Goal: Find specific page/section: Find specific page/section

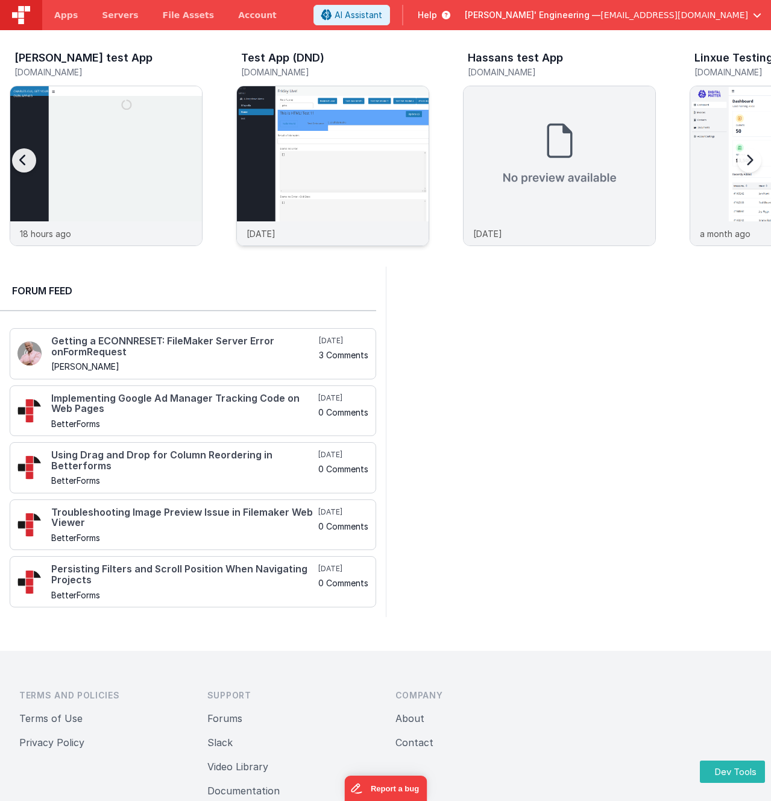
click at [353, 202] on img at bounding box center [333, 182] width 192 height 192
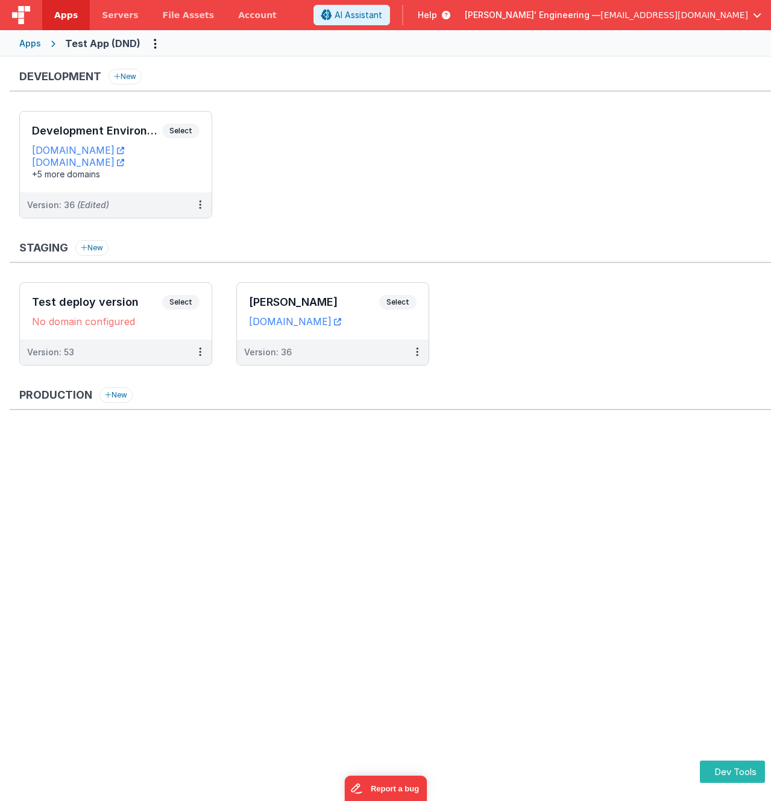
click at [31, 43] on div "Apps" at bounding box center [30, 43] width 22 height 12
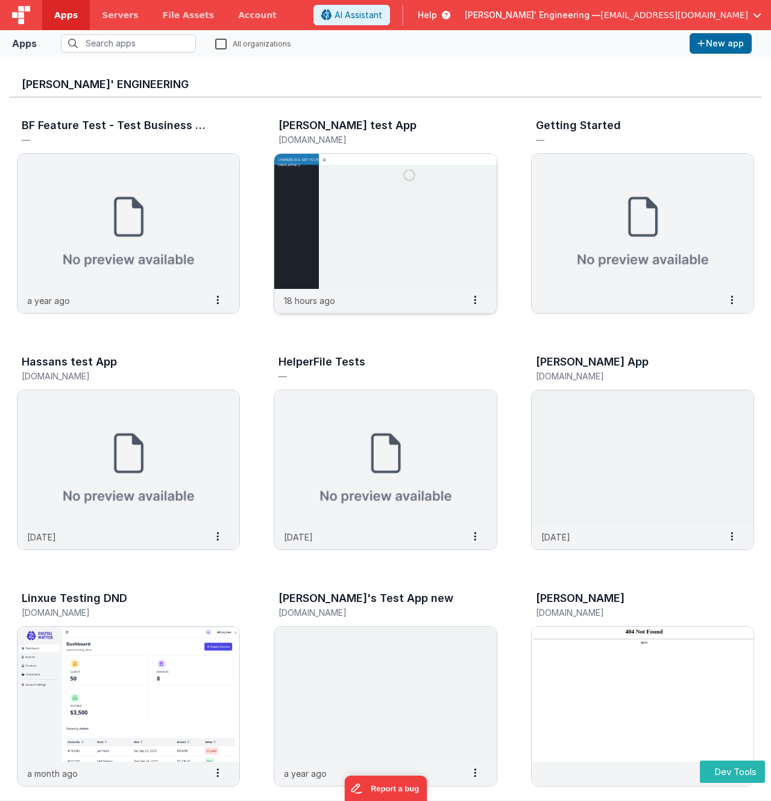
click at [300, 163] on img at bounding box center [385, 221] width 222 height 135
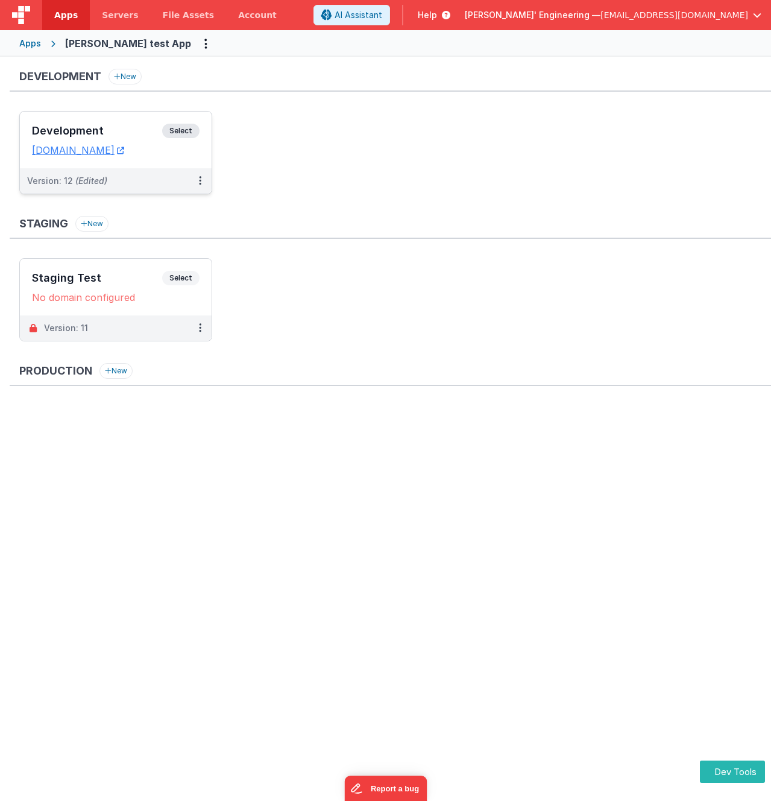
click at [189, 131] on span "Select" at bounding box center [180, 131] width 37 height 14
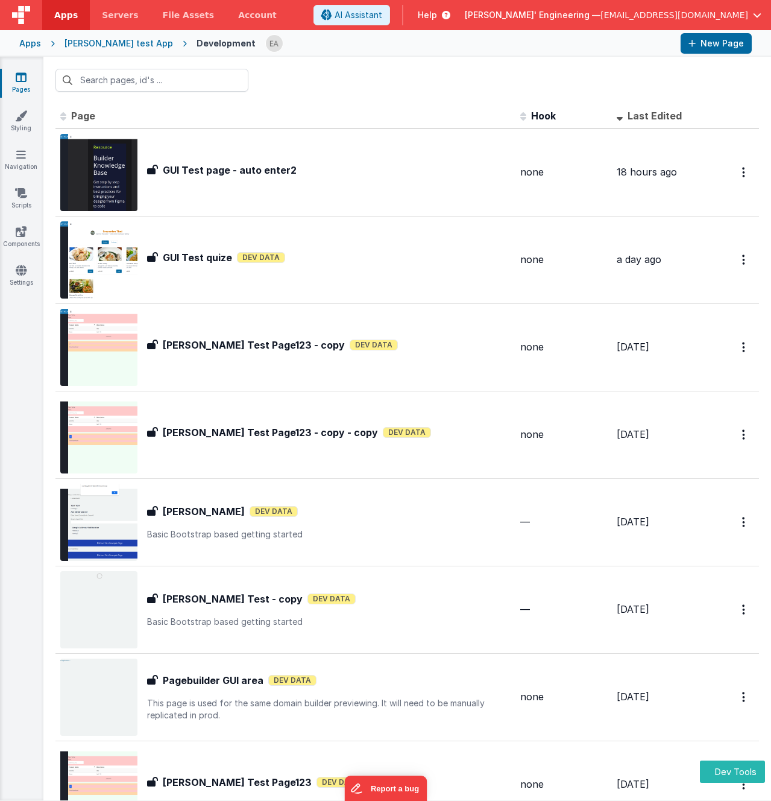
click at [298, 86] on div at bounding box center [407, 80] width 728 height 47
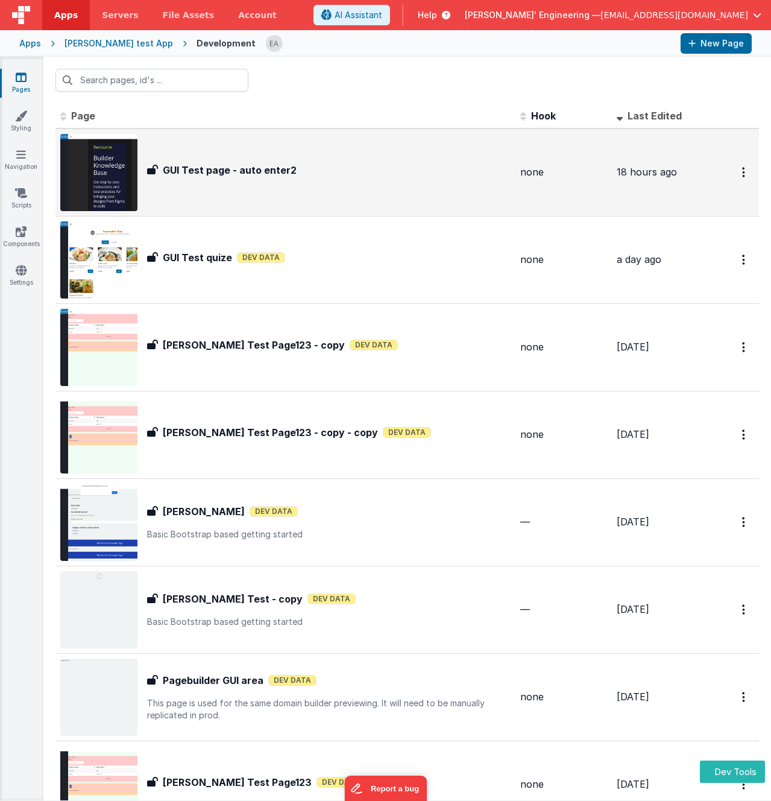
click at [361, 176] on div "GUI Test page - auto enter2" at bounding box center [329, 170] width 364 height 14
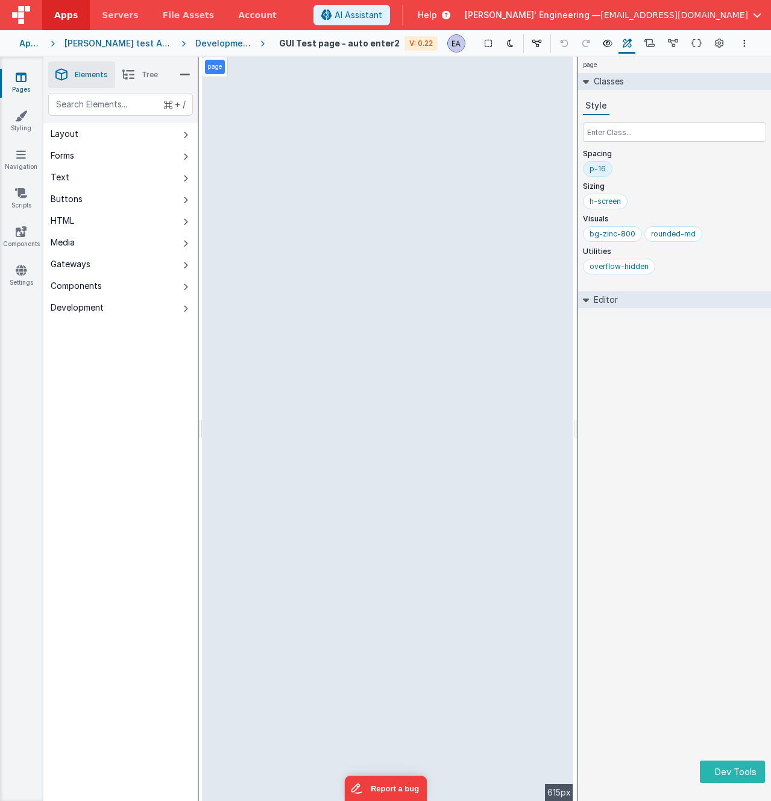
click at [93, 43] on div "[PERSON_NAME] test App" at bounding box center [118, 43] width 107 height 12
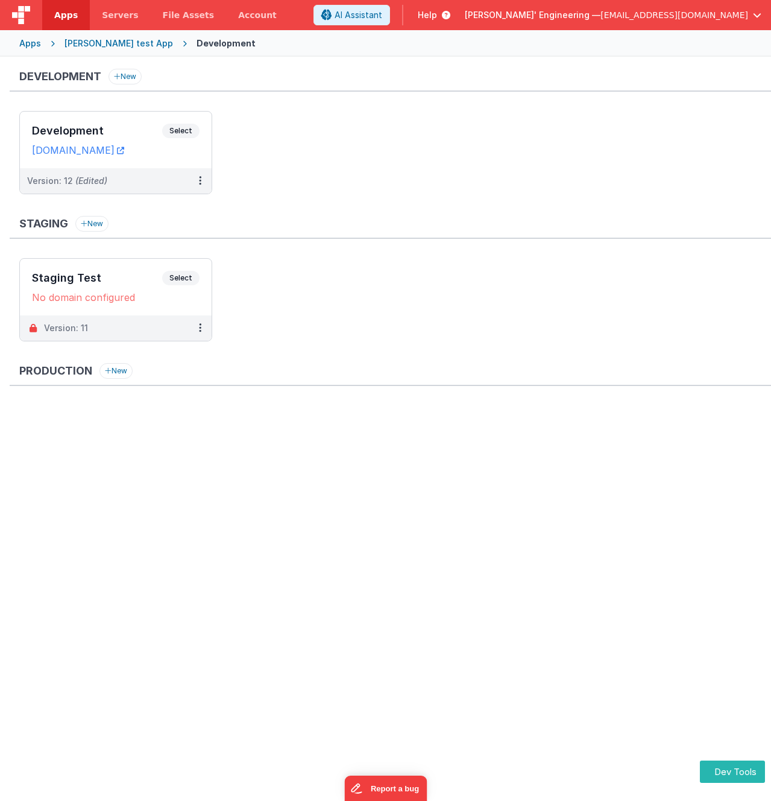
click at [37, 45] on div "Apps" at bounding box center [30, 43] width 22 height 12
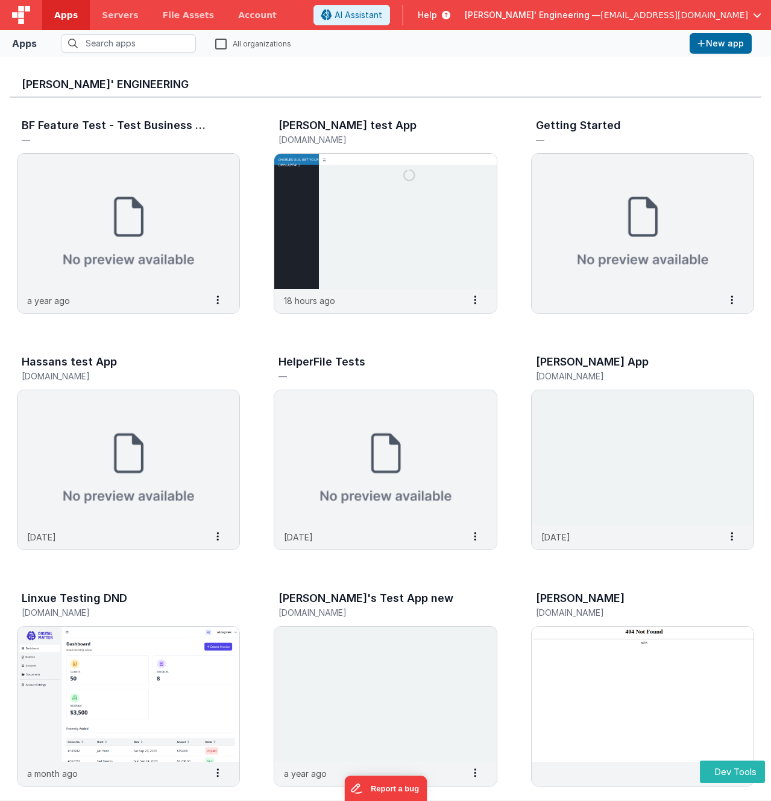
click at [403, 63] on div "[PERSON_NAME]' Engineering BF Feature Test - Test Business File — a year ago Se…" at bounding box center [385, 429] width 771 height 744
